Goal: Task Accomplishment & Management: Manage account settings

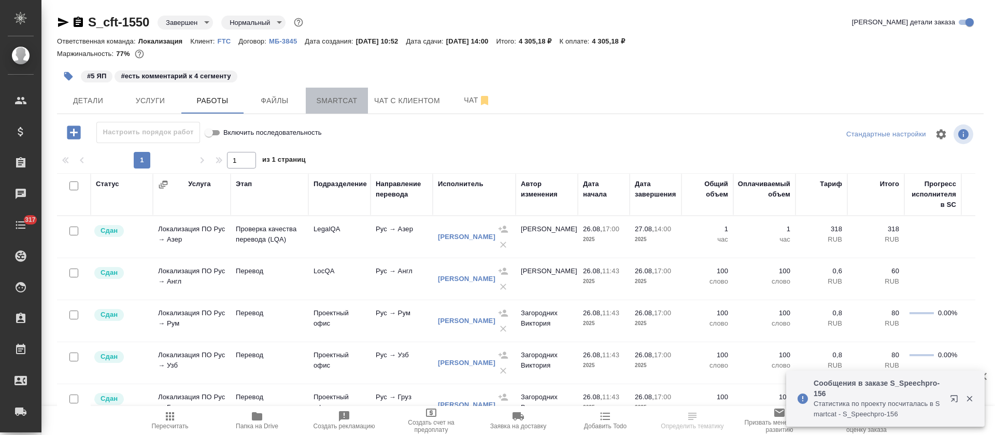
click at [342, 104] on span "Smartcat" at bounding box center [337, 100] width 50 height 13
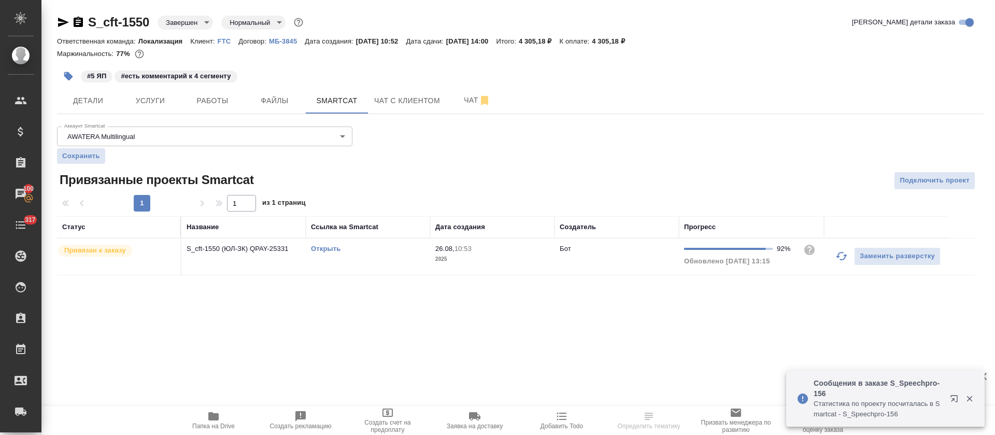
click at [329, 250] on link "Открыть" at bounding box center [326, 249] width 30 height 8
drag, startPoint x: 150, startPoint y: 19, endPoint x: 87, endPoint y: 23, distance: 63.9
click at [87, 23] on div "S_cft-1550 Завершен closed Нормальный normal" at bounding box center [181, 22] width 248 height 17
copy link "S_cft-1550"
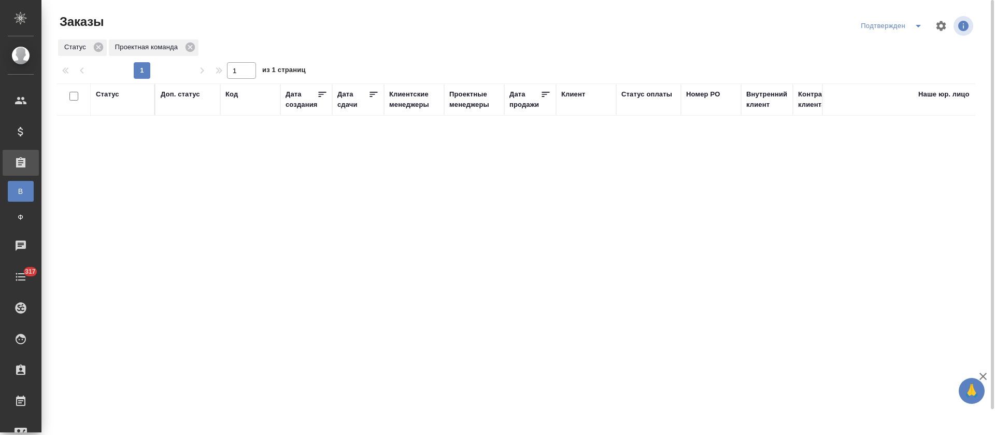
click at [920, 23] on icon "split button" at bounding box center [918, 26] width 12 height 12
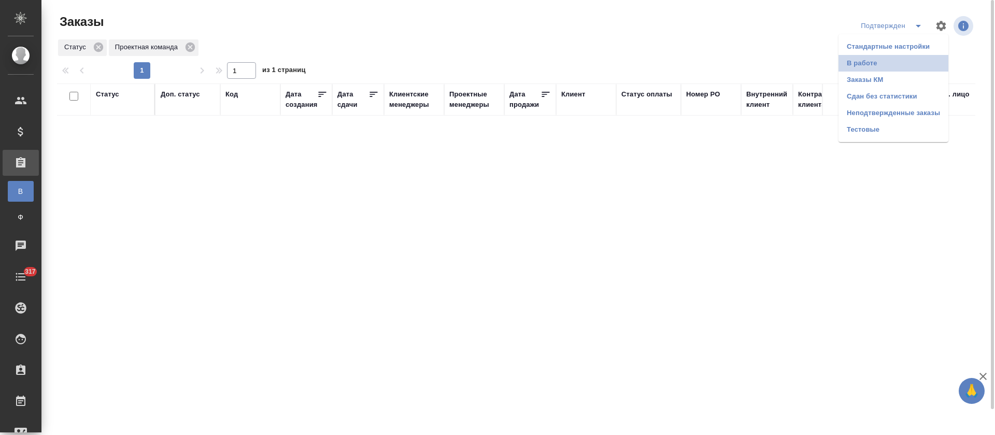
click at [901, 65] on li "В работе" at bounding box center [894, 63] width 110 height 17
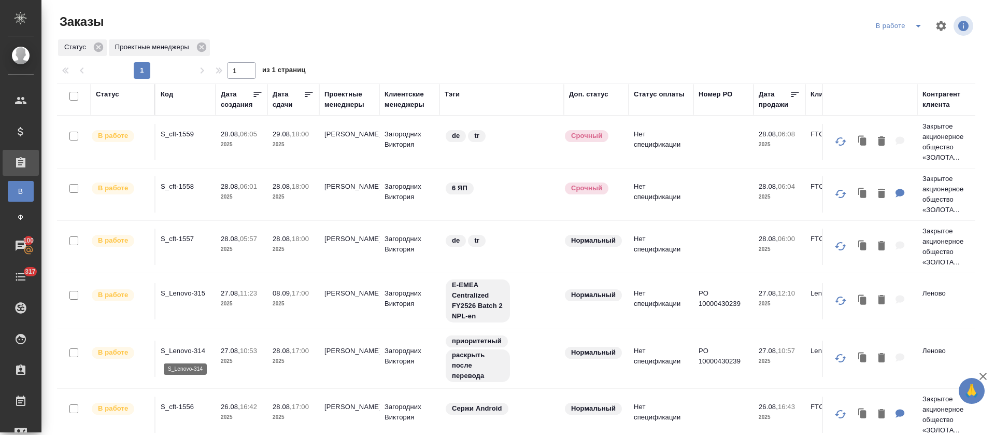
click at [187, 353] on p "S_Lenovo-314" at bounding box center [186, 351] width 50 height 10
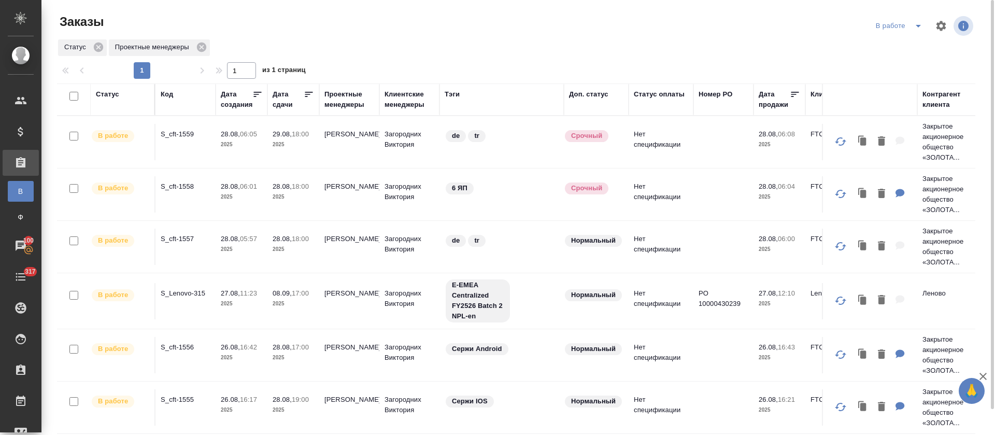
click at [916, 26] on icon "split button" at bounding box center [918, 26] width 5 height 3
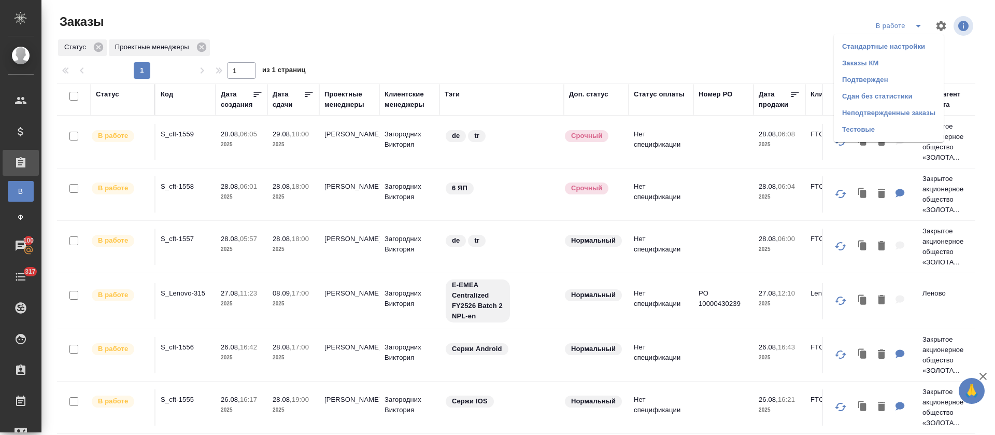
click at [893, 74] on li "Подтвержден" at bounding box center [889, 80] width 110 height 17
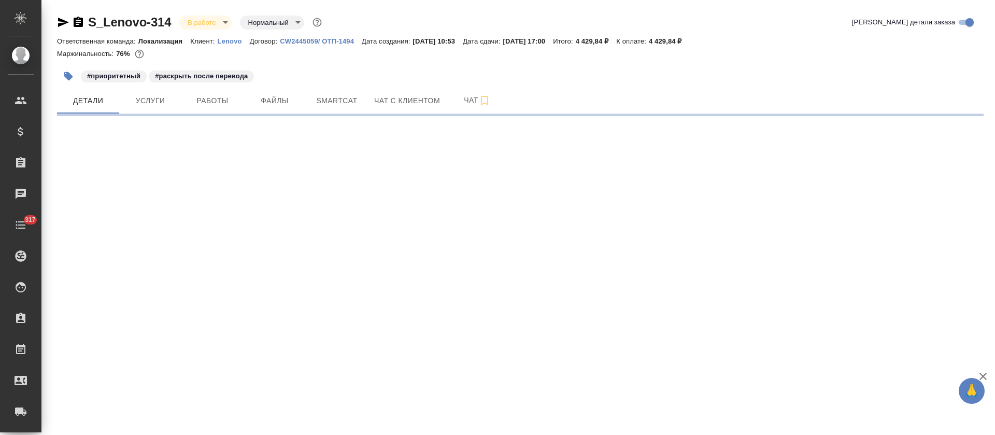
select select "RU"
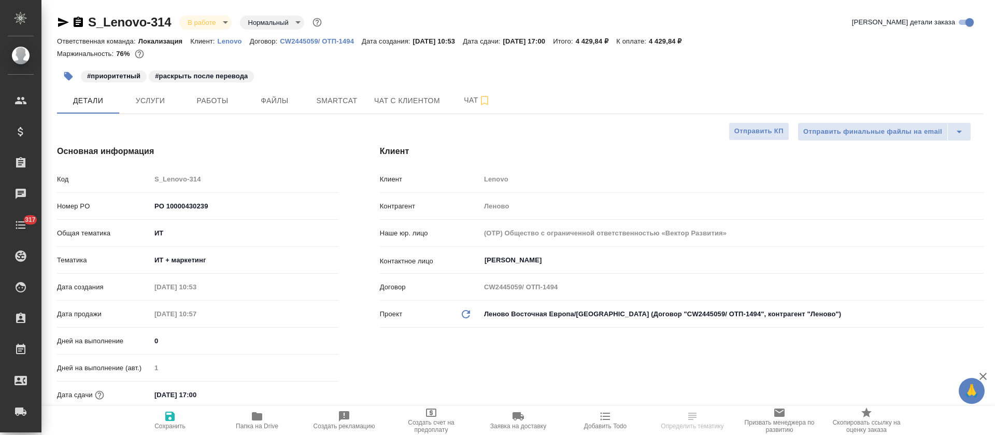
type textarea "x"
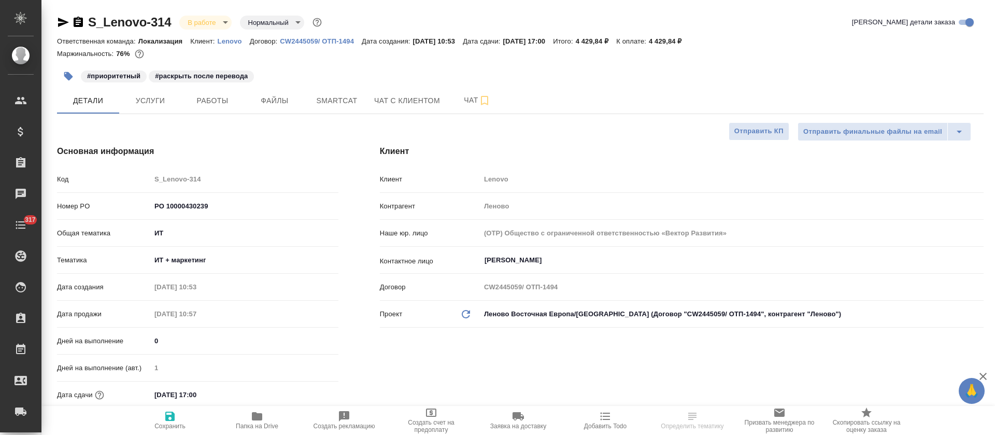
type textarea "x"
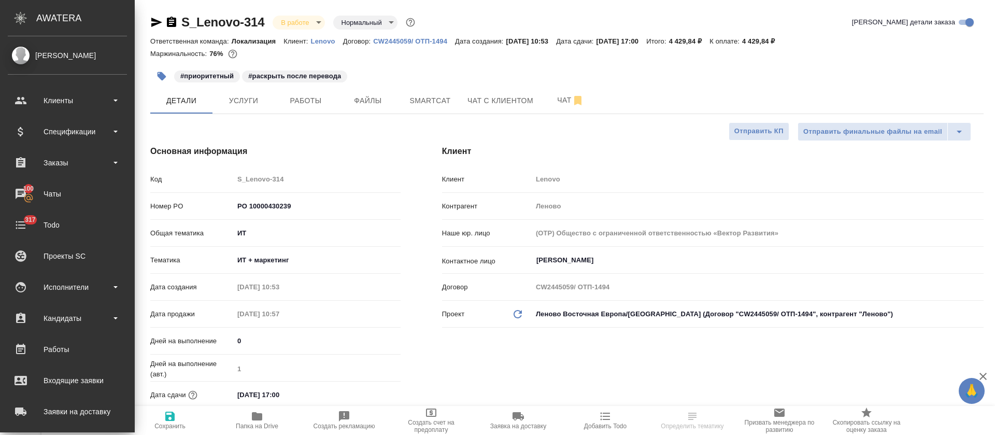
type textarea "x"
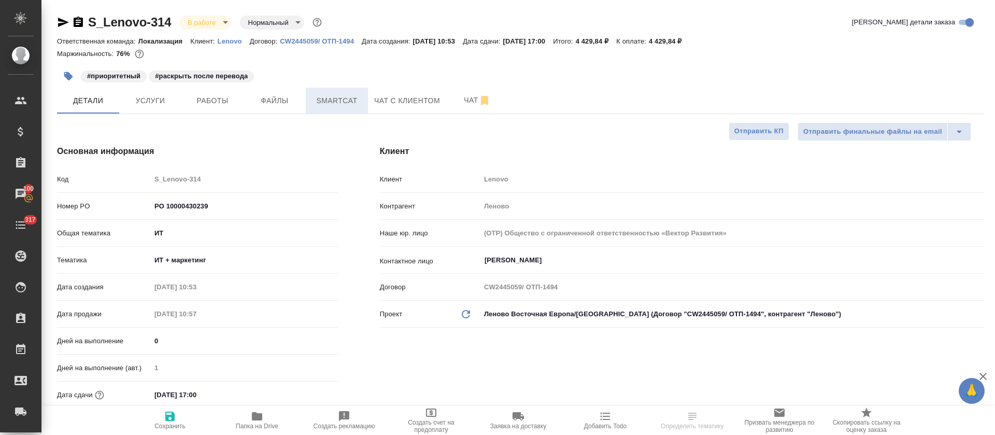
click at [360, 101] on span "Smartcat" at bounding box center [337, 100] width 50 height 13
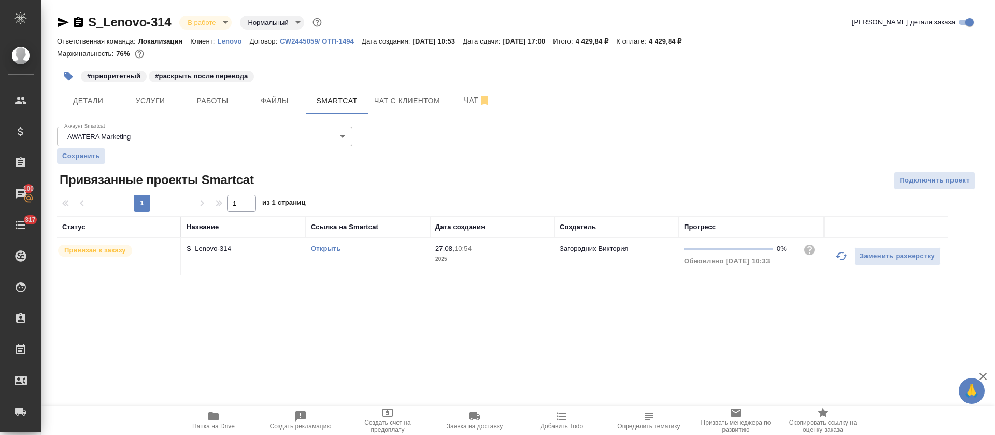
click at [335, 251] on link "Открыть" at bounding box center [326, 249] width 30 height 8
click at [839, 255] on icon "button" at bounding box center [842, 256] width 12 height 12
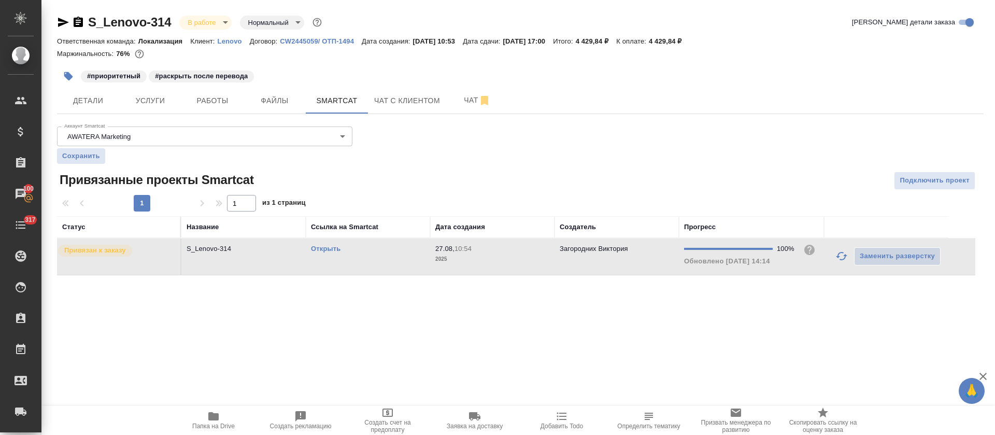
click at [407, 256] on td "Открыть" at bounding box center [368, 256] width 124 height 36
click at [162, 103] on span "Услуги" at bounding box center [150, 100] width 50 height 13
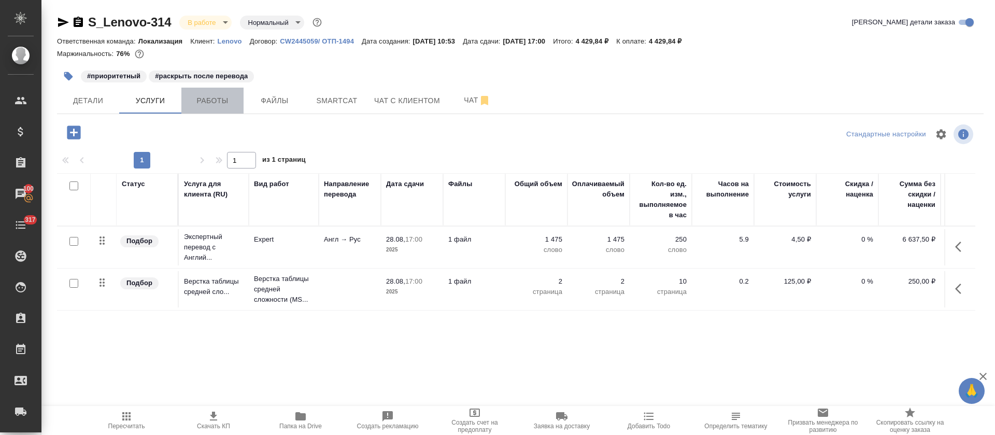
click at [211, 103] on span "Работы" at bounding box center [213, 100] width 50 height 13
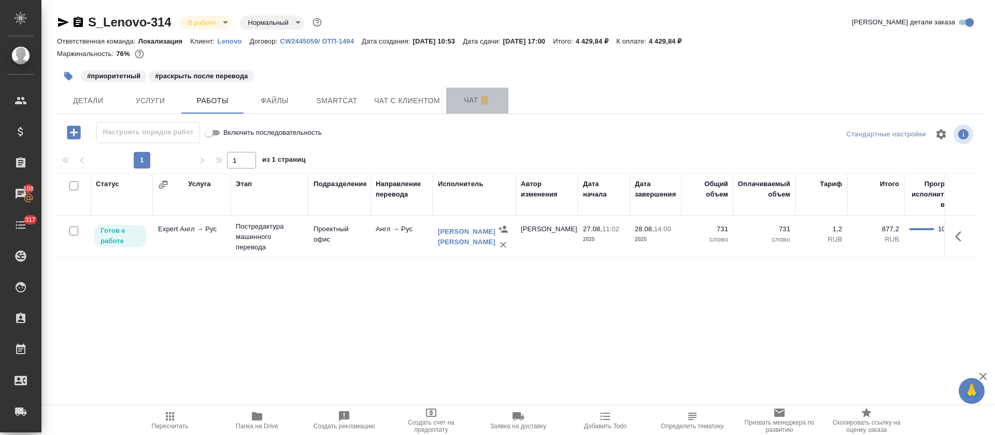
click at [459, 101] on span "Чат" at bounding box center [478, 100] width 50 height 13
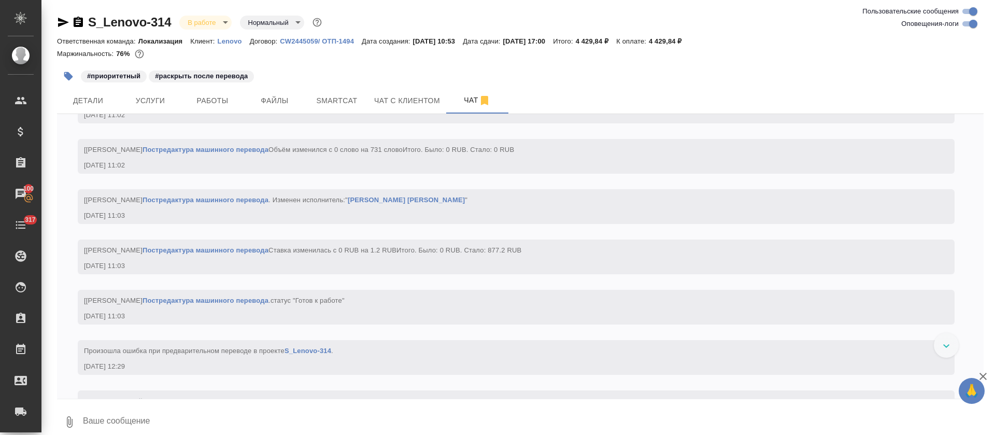
scroll to position [737, 0]
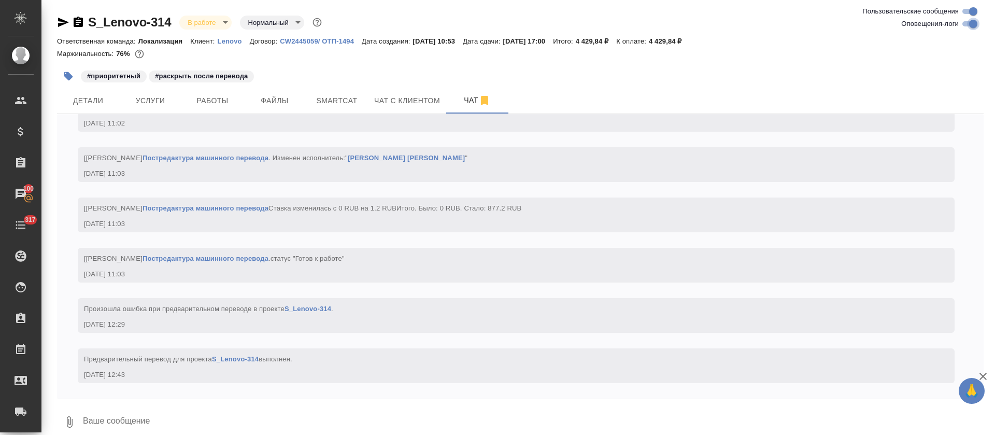
click at [969, 24] on input "Оповещения-логи" at bounding box center [973, 24] width 37 height 12
checkbox input "false"
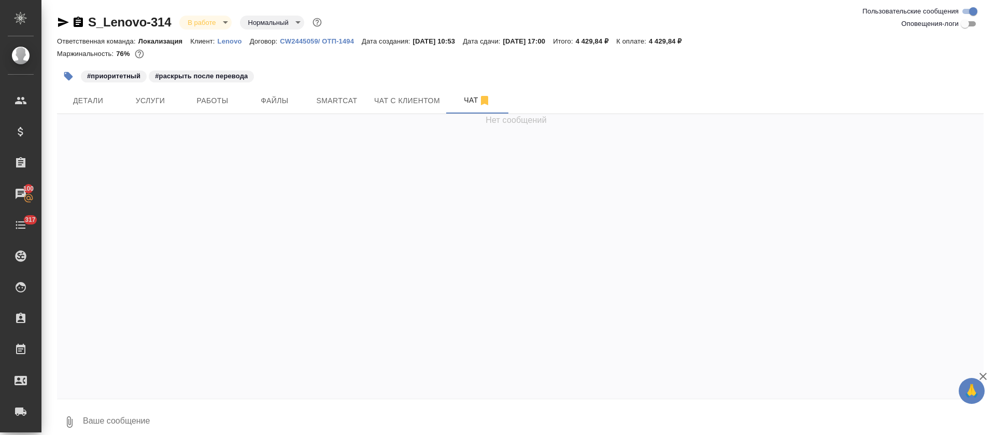
scroll to position [0, 0]
click at [219, 110] on button "Работы" at bounding box center [212, 101] width 62 height 26
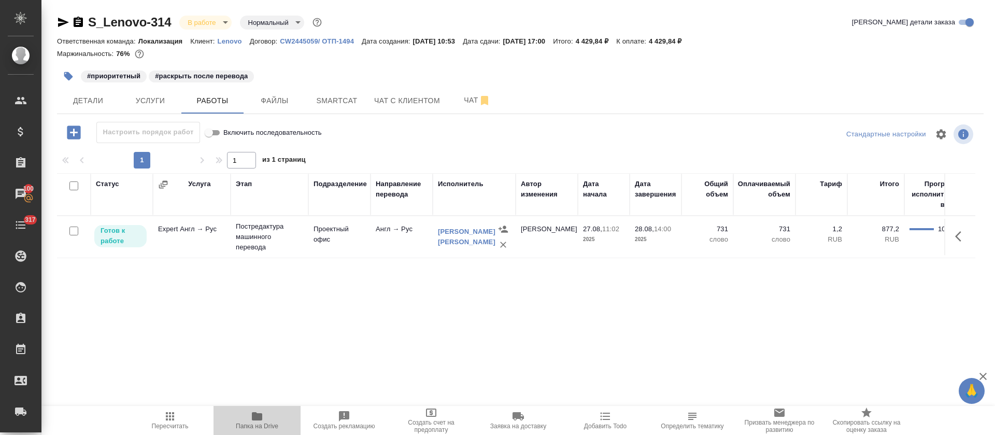
click at [256, 424] on span "Папка на Drive" at bounding box center [257, 425] width 43 height 7
click at [326, 102] on span "Smartcat" at bounding box center [337, 100] width 50 height 13
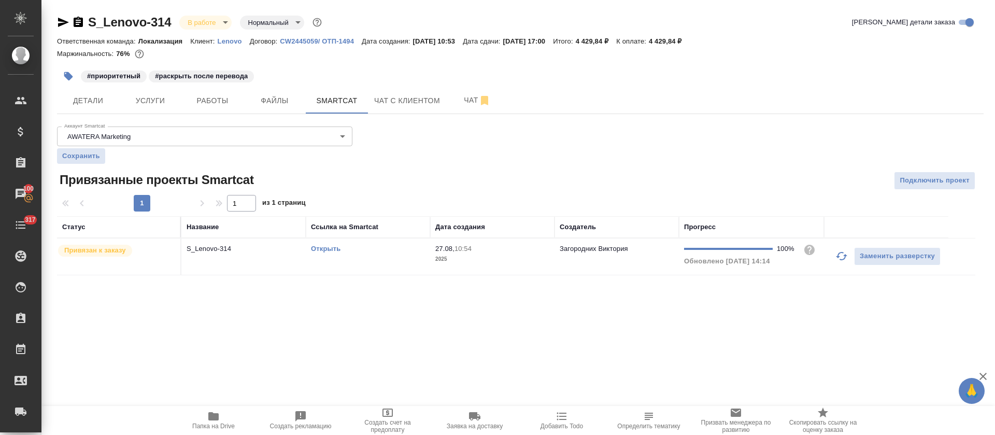
click at [510, 257] on p "2025" at bounding box center [492, 259] width 114 height 10
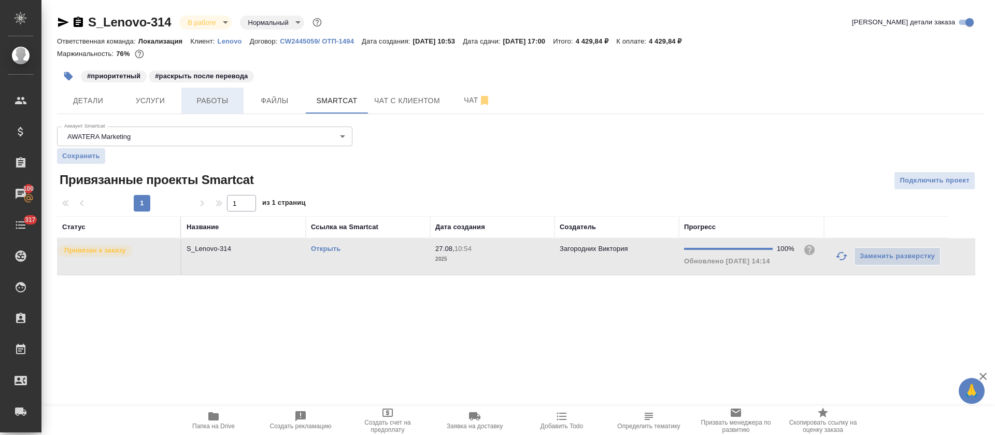
click at [222, 101] on span "Работы" at bounding box center [213, 100] width 50 height 13
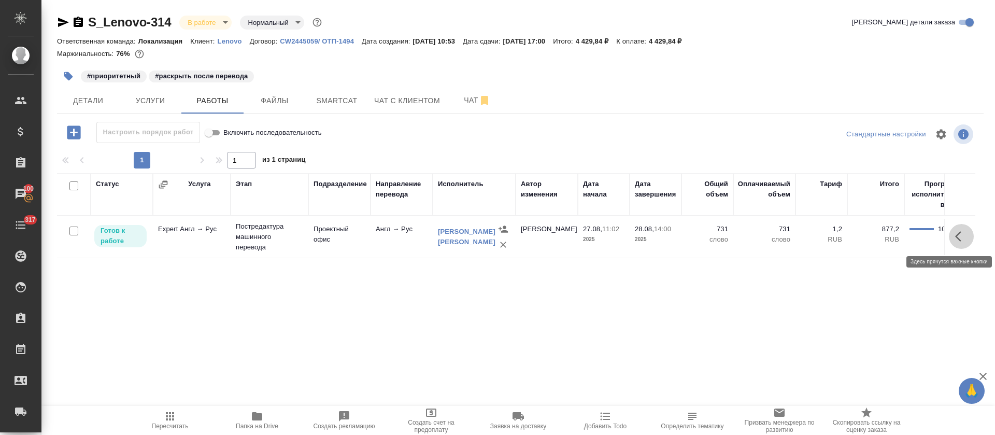
click at [958, 236] on button "button" at bounding box center [961, 236] width 25 height 25
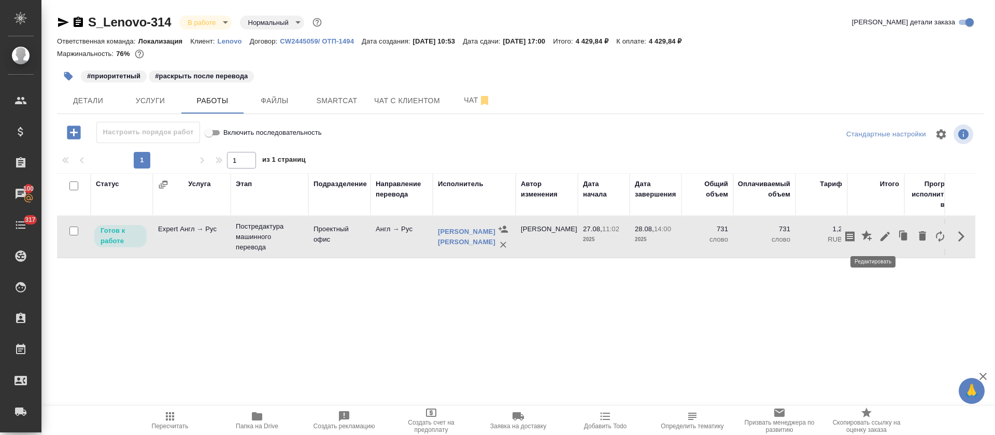
click at [879, 237] on icon "button" at bounding box center [885, 236] width 12 height 12
click at [333, 209] on body "🙏 .cls-1 fill:#fff; AWATERA Tretyakova Olga Клиенты Спецификации Заказы 100 Чат…" at bounding box center [497, 217] width 995 height 435
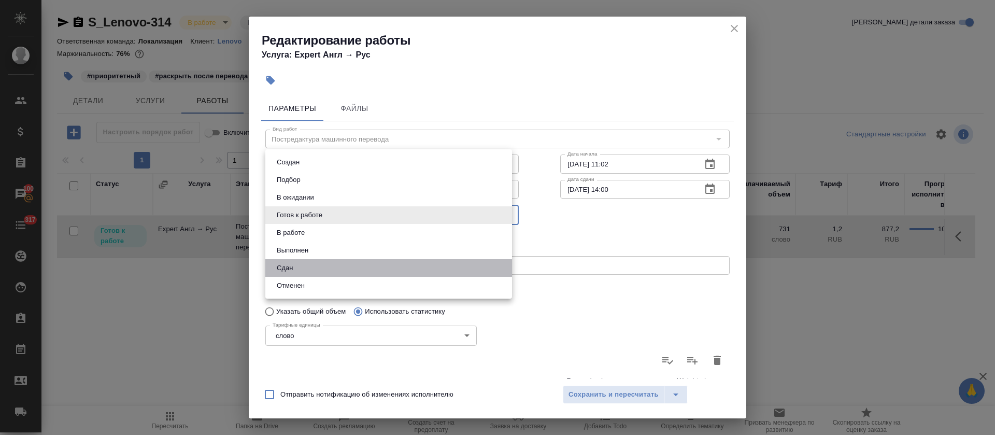
click at [285, 266] on button "Сдан" at bounding box center [285, 267] width 22 height 11
type input "closed"
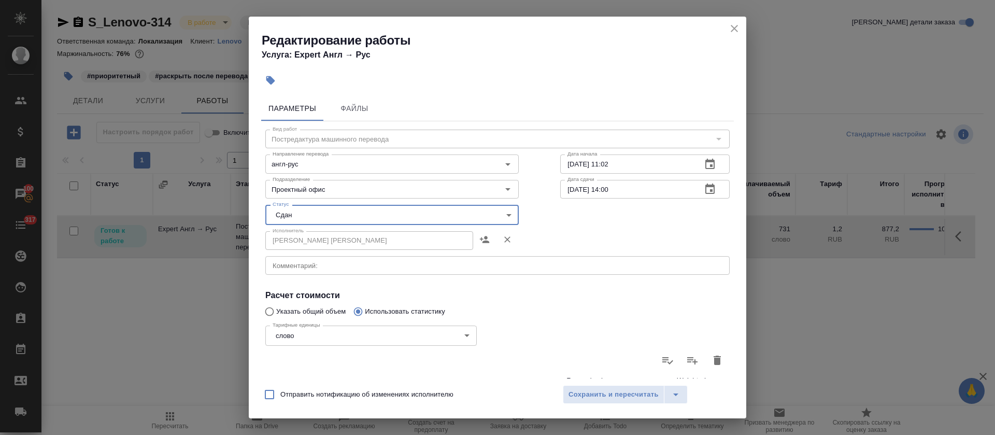
click at [595, 393] on div "Создан Подбор В ожидании Готов к работе В работе Выполнен Сдан Отменен" at bounding box center [497, 217] width 995 height 435
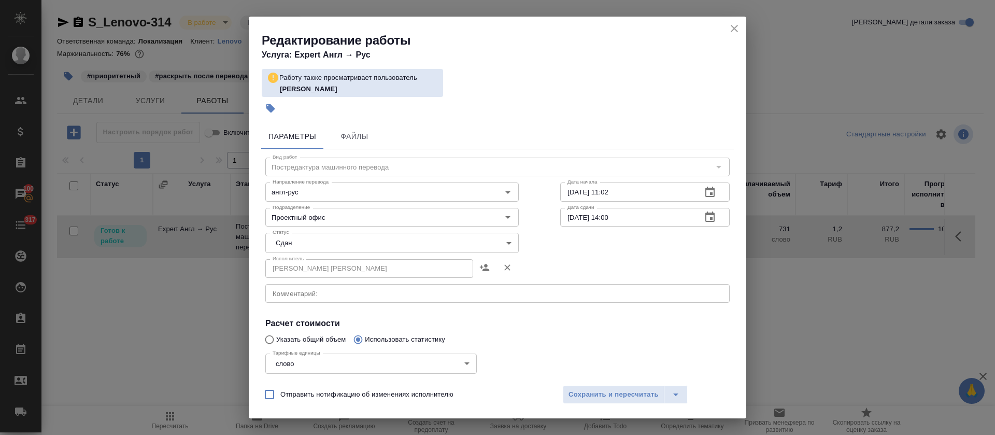
click at [595, 399] on span "Сохранить и пересчитать" at bounding box center [614, 395] width 90 height 12
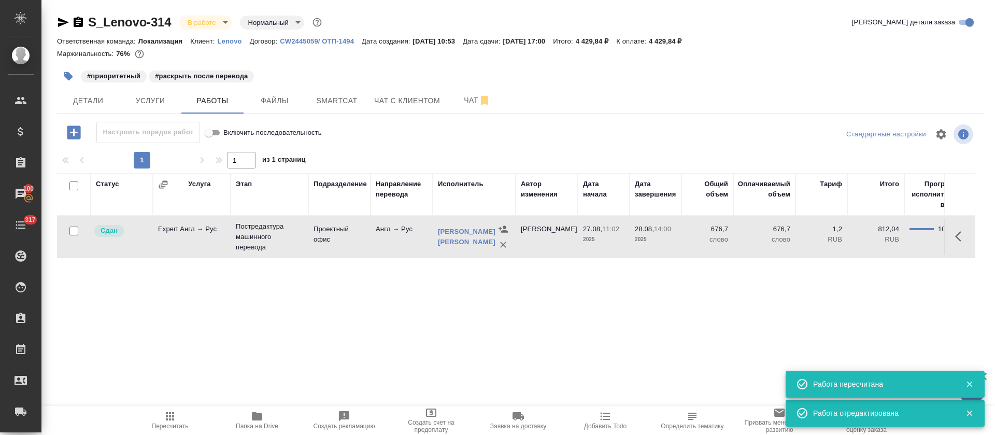
scroll to position [2, 0]
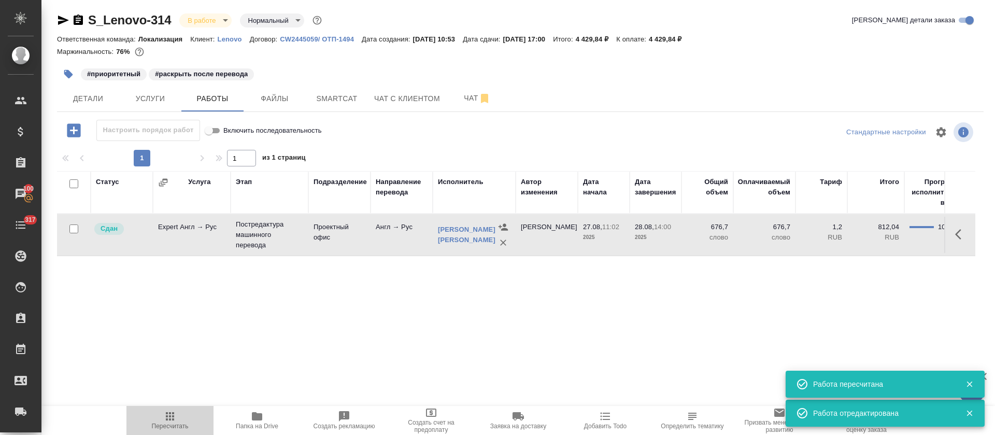
click at [167, 420] on icon "button" at bounding box center [170, 416] width 8 height 8
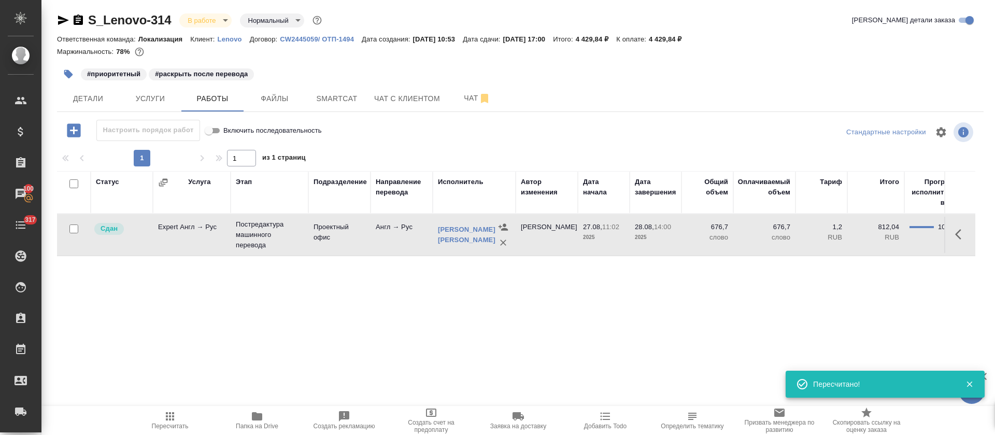
click at [224, 18] on body "🙏 .cls-1 fill:#fff; AWATERA Tretyakova Olga Клиенты Спецификации Заказы 100 Чат…" at bounding box center [497, 217] width 995 height 435
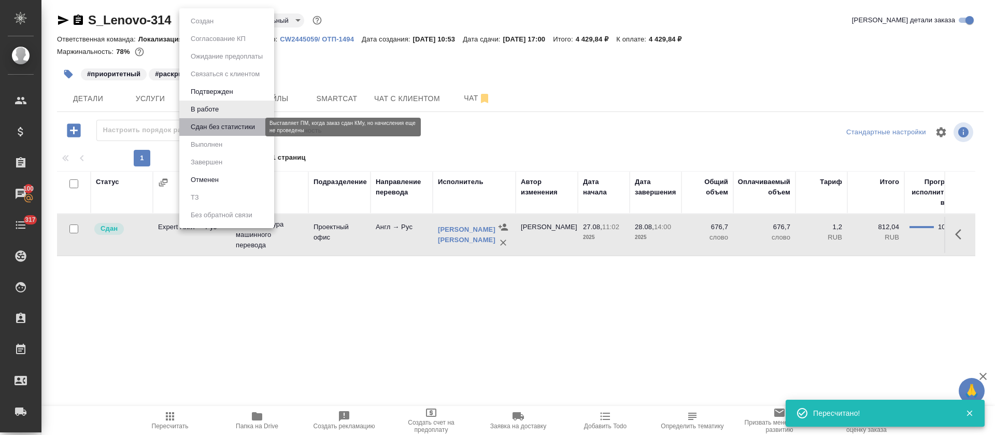
click at [224, 126] on button "Сдан без статистики" at bounding box center [223, 126] width 70 height 11
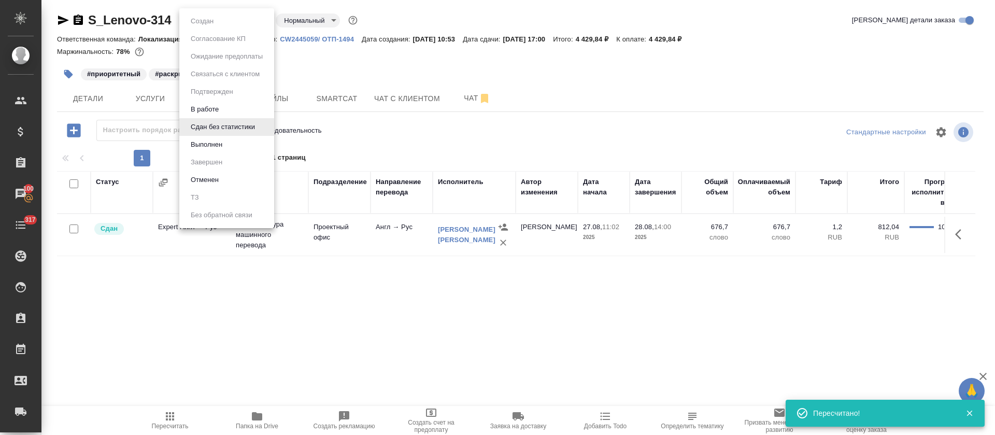
click at [256, 21] on body "🙏 .cls-1 fill:#fff; AWATERA Tretyakova Olga Клиенты Спецификации Заказы 100 Чат…" at bounding box center [497, 217] width 995 height 435
click at [223, 150] on li "Выполнен" at bounding box center [226, 145] width 95 height 18
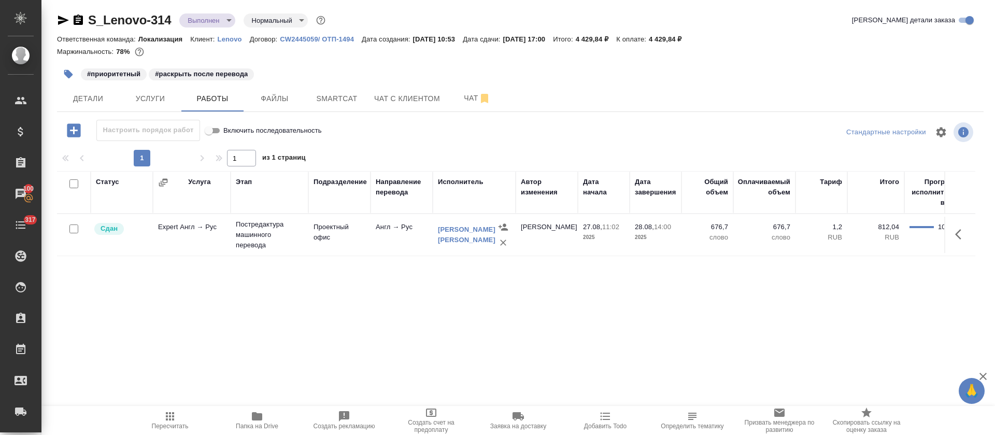
click at [63, 22] on icon "button" at bounding box center [63, 20] width 11 height 9
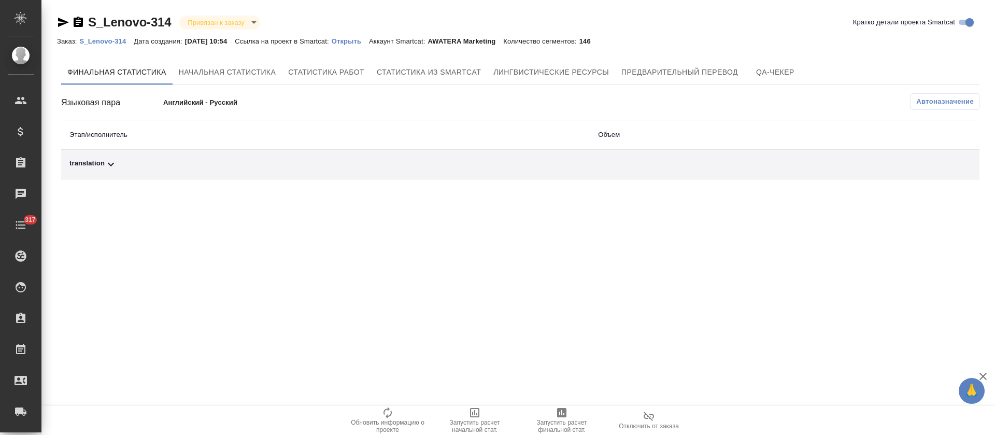
click at [205, 166] on div "translation" at bounding box center [325, 164] width 512 height 12
click at [928, 101] on span "Автоназначение" at bounding box center [945, 101] width 58 height 10
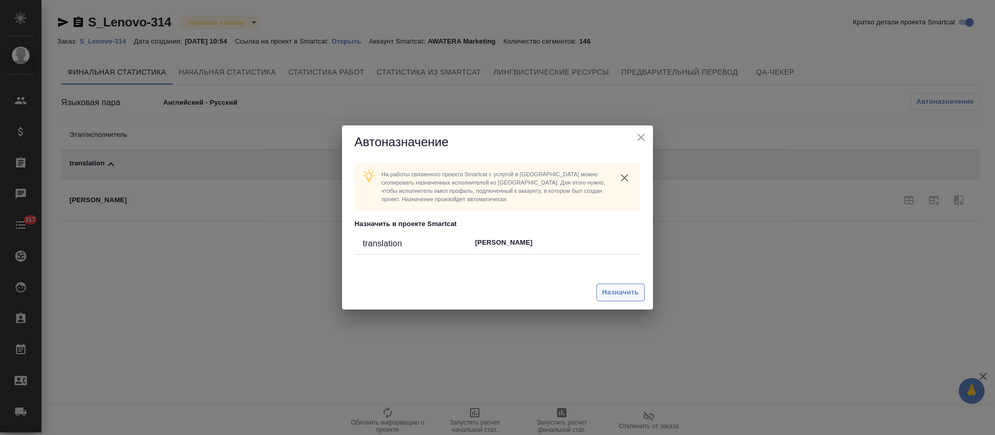
click at [606, 297] on span "Назначить" at bounding box center [620, 293] width 37 height 12
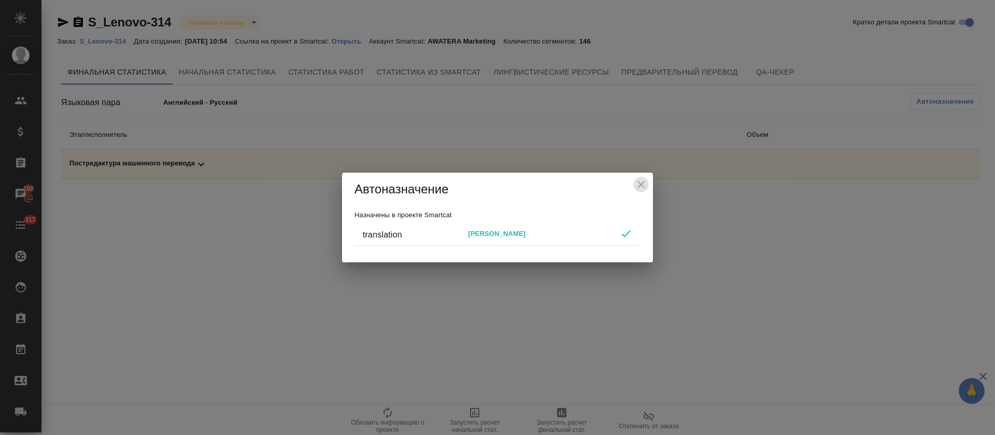
click at [640, 186] on icon "close" at bounding box center [641, 184] width 12 height 12
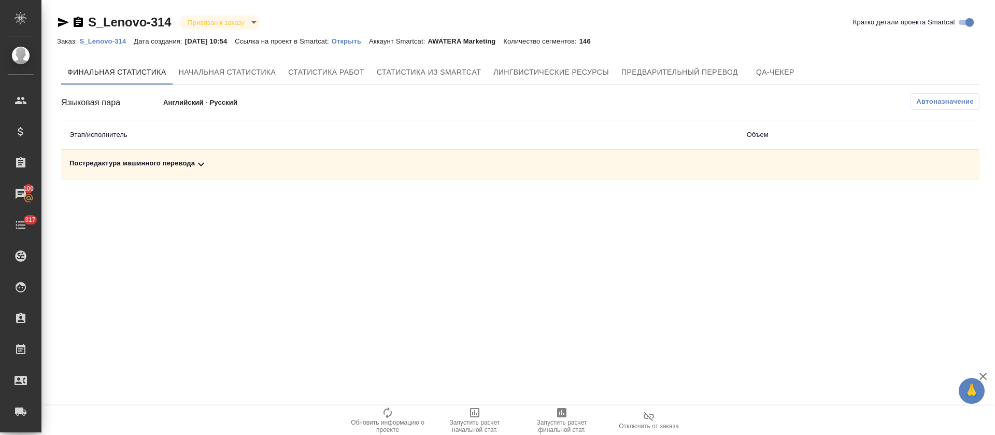
click at [559, 422] on span "Запустить расчет финальной стат." at bounding box center [562, 426] width 75 height 15
click at [292, 167] on div "Постредактура машинного перевода" at bounding box center [399, 164] width 661 height 12
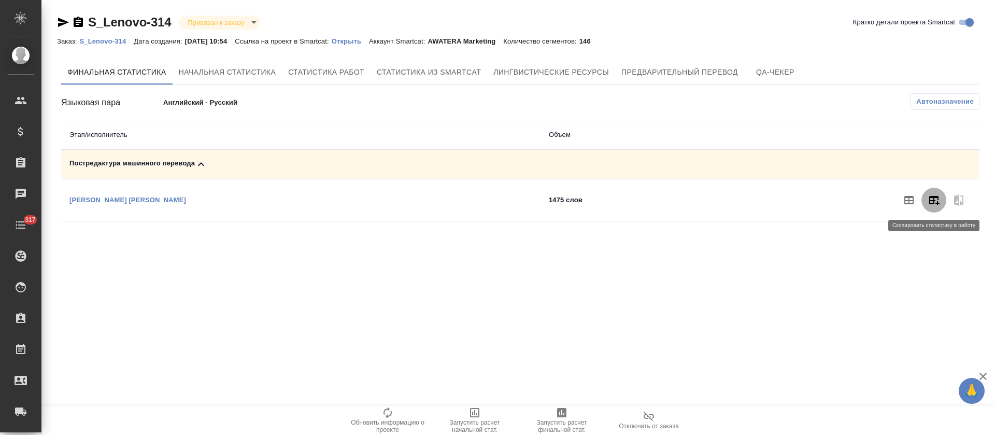
click at [944, 202] on button "button" at bounding box center [934, 200] width 25 height 25
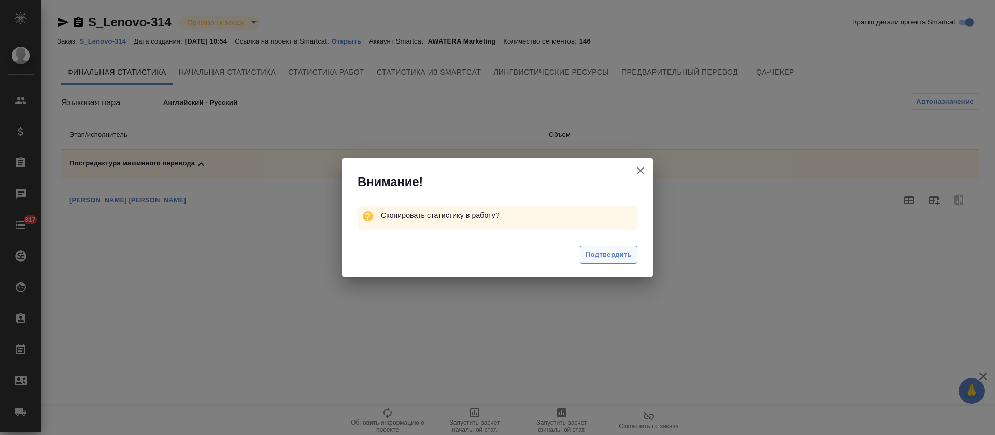
click at [623, 257] on span "Подтвердить" at bounding box center [609, 255] width 46 height 12
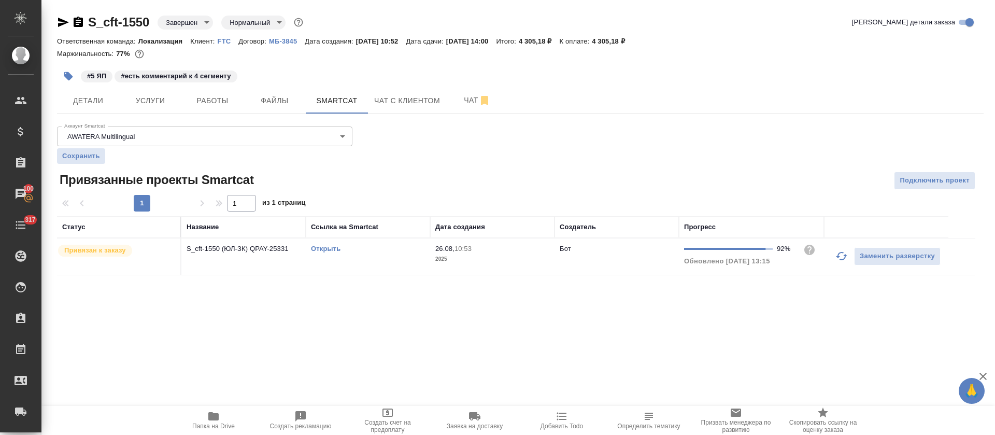
click at [319, 249] on link "Открыть" at bounding box center [326, 249] width 30 height 8
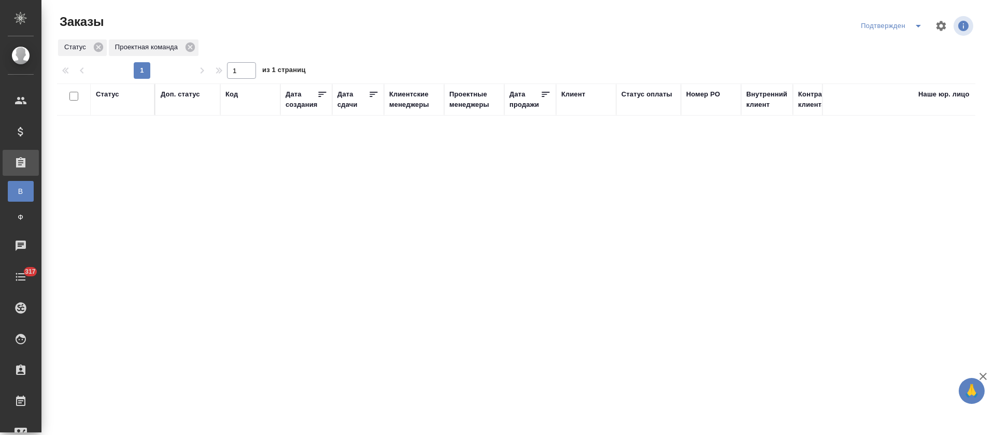
click at [915, 29] on icon "split button" at bounding box center [918, 26] width 12 height 12
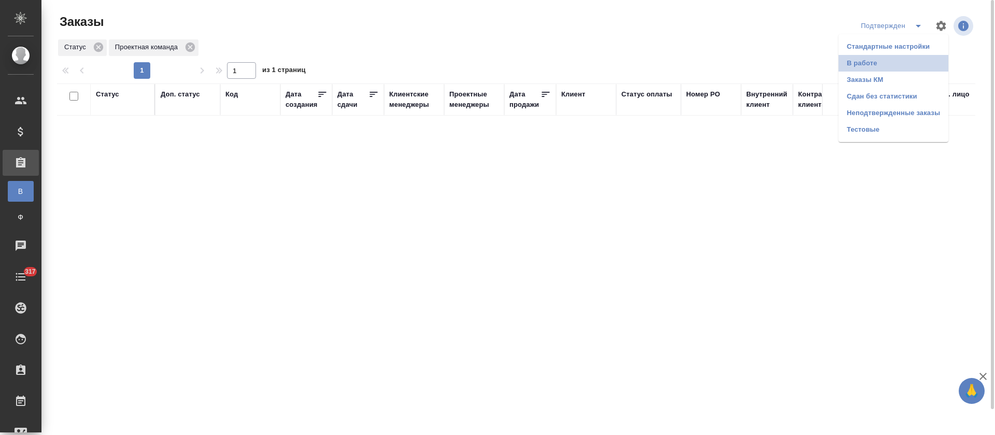
click at [905, 65] on li "В работе" at bounding box center [894, 63] width 110 height 17
